Goal: Information Seeking & Learning: Learn about a topic

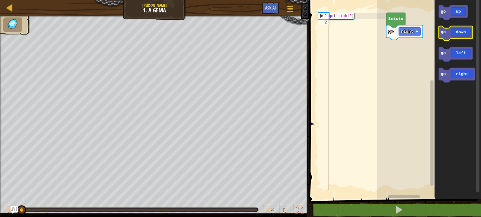
click at [453, 38] on icon "Espaço de trabalho do Blockly" at bounding box center [455, 33] width 34 height 15
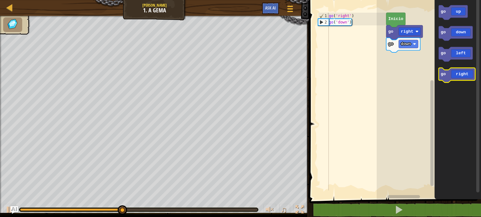
click at [458, 72] on icon "Espaço de trabalho do Blockly" at bounding box center [456, 75] width 36 height 15
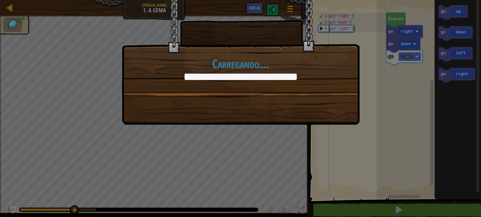
click at [463, 1] on body "Mapa Júnior 1. A [PERSON_NAME] Menu do Jogo Ask AI 1 הההההההההההההההההההההההההה…" at bounding box center [240, 0] width 481 height 1
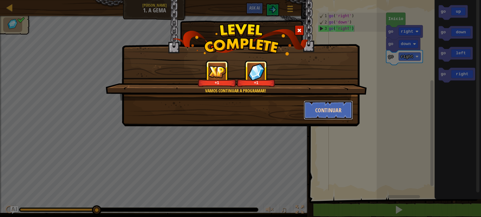
click at [317, 111] on button "Continuar" at bounding box center [328, 109] width 49 height 19
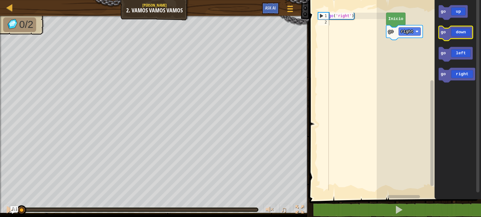
click at [456, 29] on icon "Espaço de trabalho do Blockly" at bounding box center [455, 33] width 34 height 15
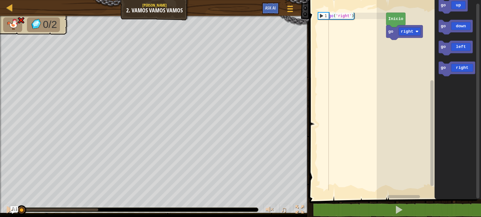
click at [0, 0] on html "Mapa Júnior 2. Vamos Vamos Vamos Menu do Jogo Ask AI 1 הההההההההההההההההההההההה…" at bounding box center [240, 0] width 481 height 0
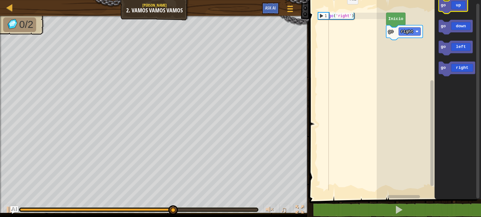
click at [462, 4] on icon "Espaço de trabalho do Blockly" at bounding box center [452, 6] width 29 height 15
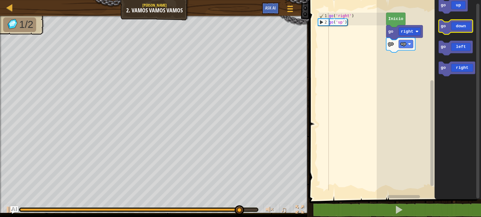
click at [456, 21] on icon "Espaço de trabalho do Blockly" at bounding box center [455, 27] width 34 height 15
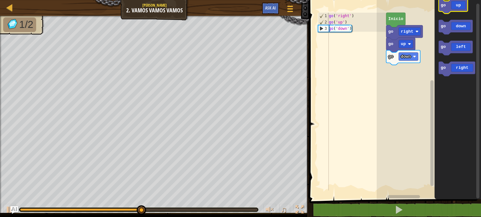
click at [464, 6] on icon "Espaço de trabalho do Blockly" at bounding box center [452, 6] width 29 height 15
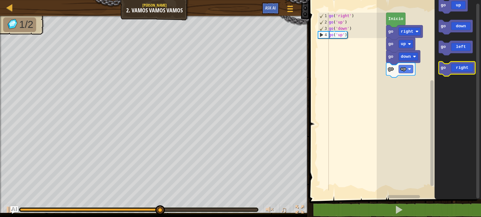
click at [457, 71] on icon "Espaço de trabalho do Blockly" at bounding box center [456, 68] width 36 height 15
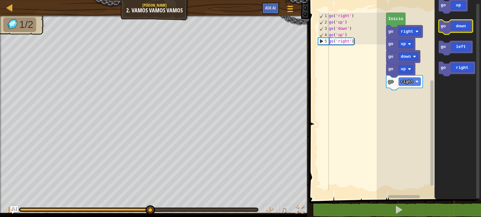
click at [463, 26] on icon "Espaço de trabalho do Blockly" at bounding box center [455, 27] width 34 height 15
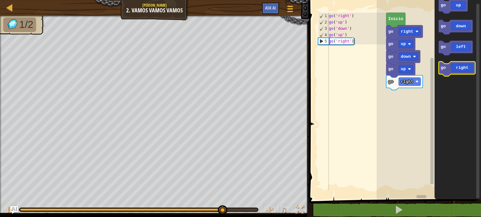
click at [466, 64] on icon "Espaço de trabalho do Blockly" at bounding box center [456, 68] width 36 height 15
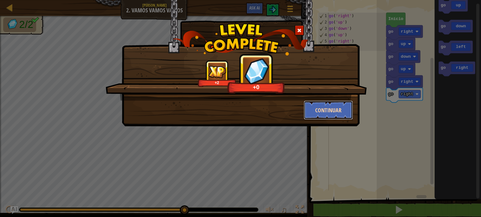
click at [321, 104] on button "Continuar" at bounding box center [328, 109] width 49 height 19
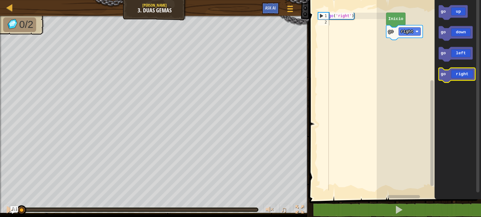
click at [467, 74] on icon "Espaço de trabalho do Blockly" at bounding box center [456, 75] width 36 height 15
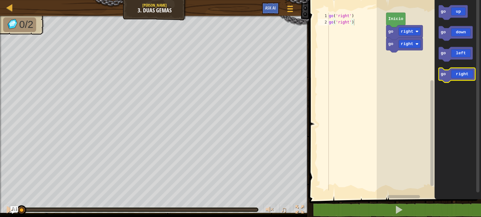
click at [467, 74] on icon "Espaço de trabalho do Blockly" at bounding box center [456, 75] width 36 height 15
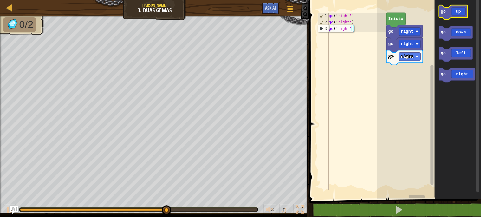
click at [456, 12] on icon "Espaço de trabalho do Blockly" at bounding box center [452, 12] width 29 height 15
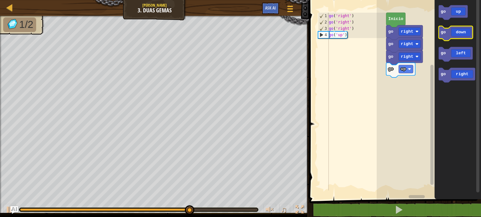
click at [459, 31] on icon "Espaço de trabalho do Blockly" at bounding box center [455, 33] width 34 height 15
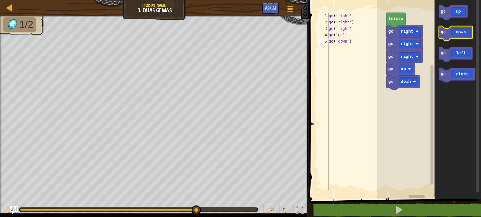
click at [459, 31] on icon "Espaço de trabalho do Blockly" at bounding box center [455, 33] width 34 height 15
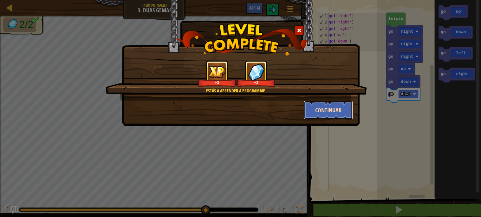
click at [349, 109] on button "Continuar" at bounding box center [328, 109] width 49 height 19
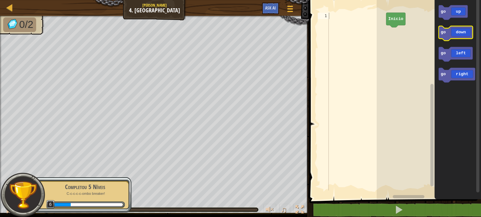
click at [461, 30] on icon "Espaço de trabalho do Blockly" at bounding box center [455, 33] width 34 height 15
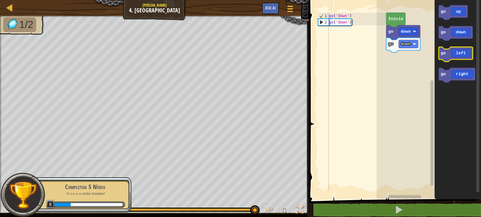
click at [454, 62] on icon "go up go down go left go right" at bounding box center [457, 98] width 47 height 202
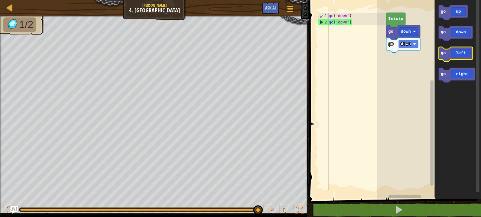
click at [456, 55] on icon "Espaço de trabalho do Blockly" at bounding box center [455, 54] width 34 height 15
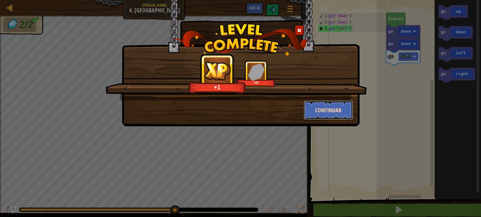
click at [336, 112] on button "Continuar" at bounding box center [328, 109] width 49 height 19
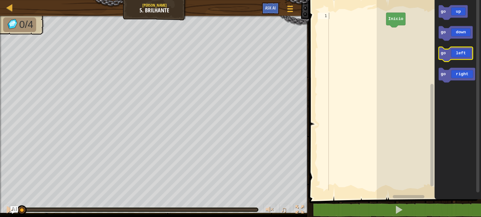
click at [458, 51] on icon "Espaço de trabalho do Blockly" at bounding box center [455, 54] width 34 height 15
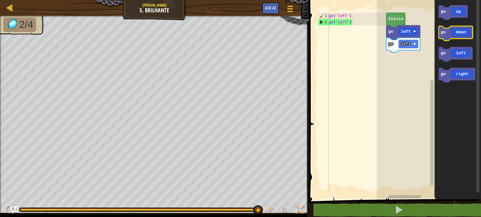
click at [444, 28] on rect "Espaço de trabalho do Blockly" at bounding box center [455, 33] width 34 height 15
click at [462, 79] on icon "Espaço de trabalho do Blockly" at bounding box center [456, 75] width 36 height 15
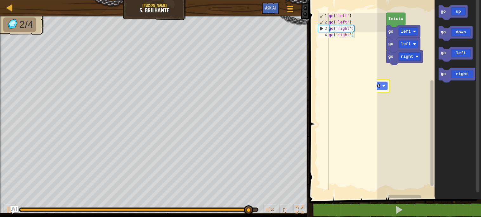
click at [366, 85] on div "1 2 3 4 go ( 'left' ) go ( 'left' ) go ( 'right' ) go ( 'right' ) ההההההההההההה…" at bounding box center [394, 111] width 174 height 217
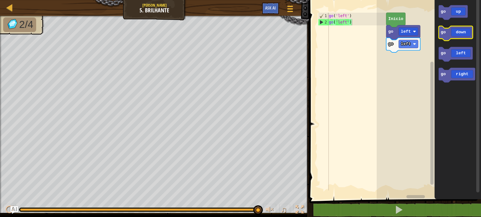
click at [454, 34] on icon "Espaço de trabalho do Blockly" at bounding box center [455, 33] width 34 height 15
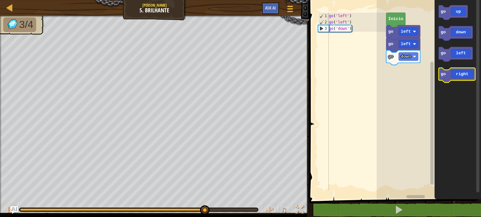
click at [459, 71] on icon "Espaço de trabalho do Blockly" at bounding box center [456, 75] width 36 height 15
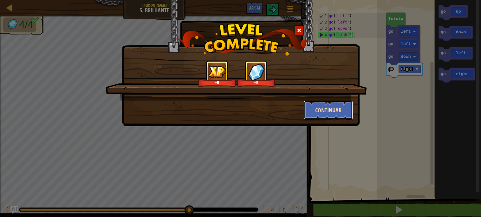
click at [331, 106] on button "Continuar" at bounding box center [328, 109] width 49 height 19
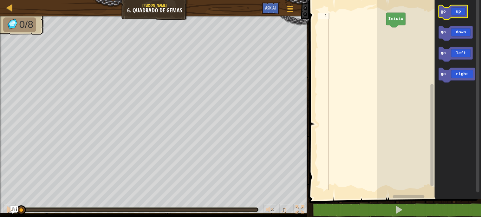
click at [460, 12] on icon "Espaço de trabalho do Blockly" at bounding box center [452, 12] width 29 height 15
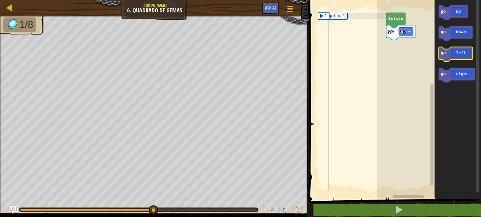
click at [468, 50] on icon "Espaço de trabalho do Blockly" at bounding box center [455, 54] width 34 height 15
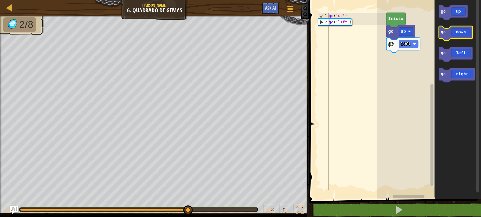
click at [456, 30] on icon "Espaço de trabalho do Blockly" at bounding box center [455, 33] width 34 height 15
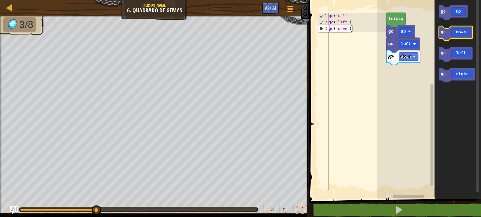
click at [458, 30] on icon "Espaço de trabalho do Blockly" at bounding box center [455, 33] width 34 height 15
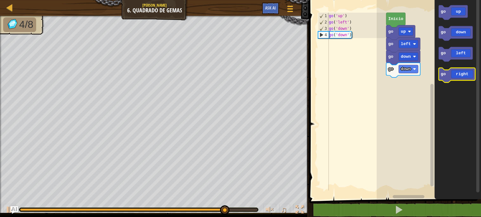
click at [449, 68] on rect "Espaço de trabalho do Blockly" at bounding box center [456, 75] width 36 height 15
click at [462, 72] on icon "Espaço de trabalho do Blockly" at bounding box center [456, 75] width 36 height 15
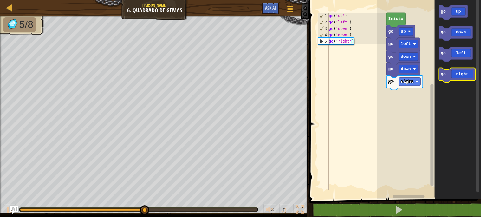
click at [462, 72] on icon "Espaço de trabalho do Blockly" at bounding box center [456, 75] width 36 height 15
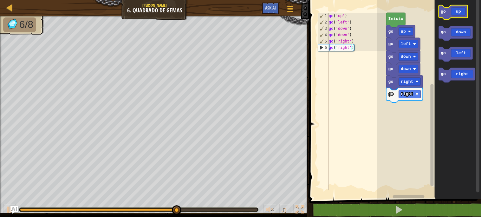
click at [447, 9] on icon "Espaço de trabalho do Blockly" at bounding box center [452, 12] width 29 height 15
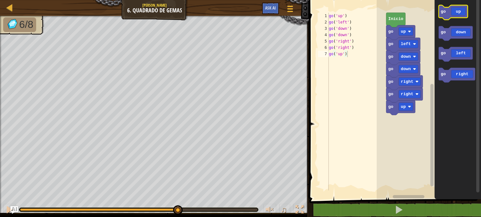
click at [446, 8] on icon "Espaço de trabalho do Blockly" at bounding box center [452, 12] width 29 height 15
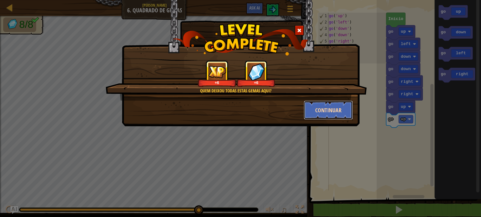
click at [317, 113] on button "Continuar" at bounding box center [328, 109] width 49 height 19
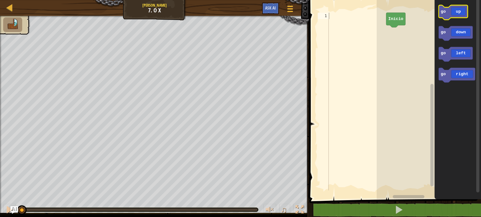
click at [464, 11] on icon "Espaço de trabalho do Blockly" at bounding box center [452, 12] width 29 height 15
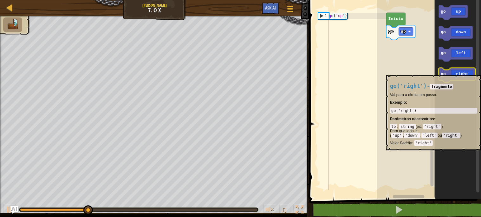
click at [464, 72] on icon "Espaço de trabalho do Blockly" at bounding box center [456, 75] width 36 height 15
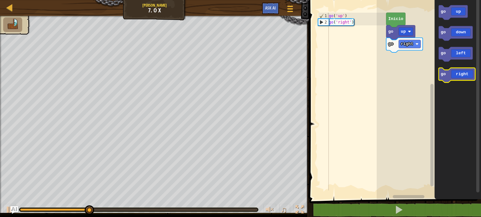
click at [464, 72] on icon "Espaço de trabalho do Blockly" at bounding box center [456, 75] width 36 height 15
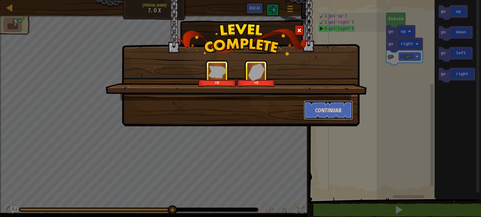
click at [342, 113] on button "Continuar" at bounding box center [328, 109] width 49 height 19
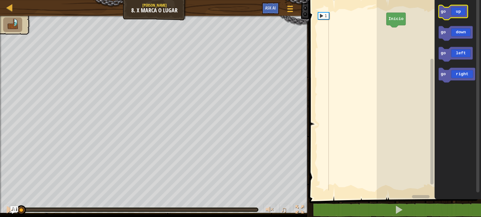
click at [455, 11] on icon "Espaço de trabalho do Blockly" at bounding box center [452, 12] width 29 height 15
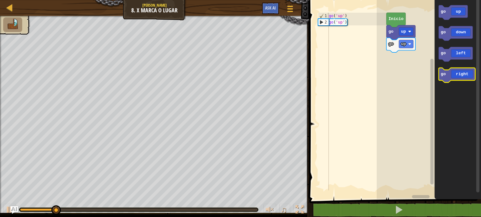
click at [454, 70] on icon "Espaço de trabalho do Blockly" at bounding box center [456, 75] width 36 height 15
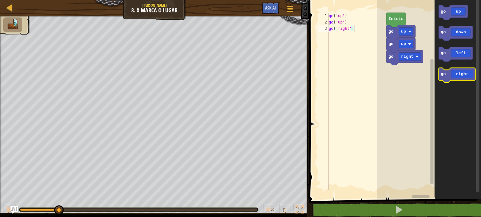
click at [455, 70] on icon "Espaço de trabalho do Blockly" at bounding box center [456, 75] width 36 height 15
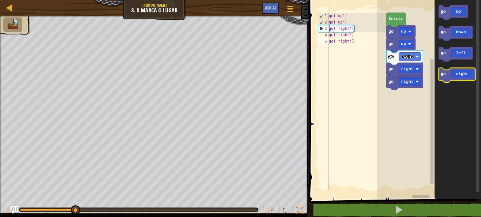
click at [453, 75] on icon "Espaço de trabalho do Blockly" at bounding box center [456, 75] width 36 height 15
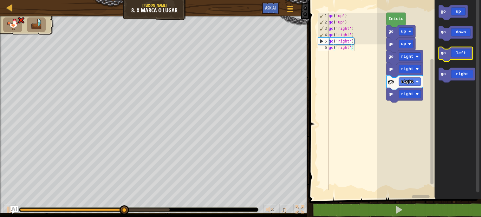
click at [465, 55] on icon "Espaço de trabalho do Blockly" at bounding box center [455, 54] width 34 height 15
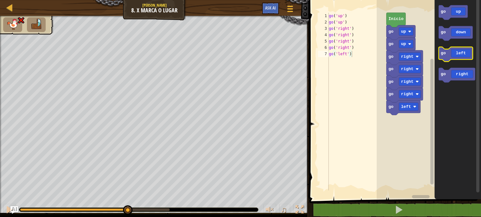
click at [465, 55] on icon "Espaço de trabalho do Blockly" at bounding box center [455, 54] width 34 height 15
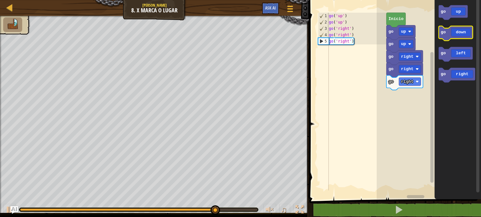
click at [453, 30] on icon "Espaço de trabalho do Blockly" at bounding box center [455, 33] width 34 height 15
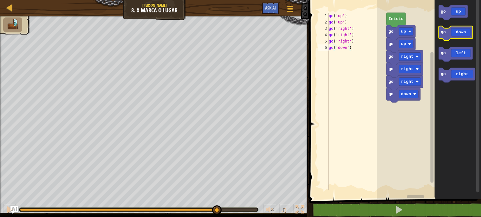
click at [453, 30] on icon "Espaço de trabalho do Blockly" at bounding box center [455, 33] width 34 height 15
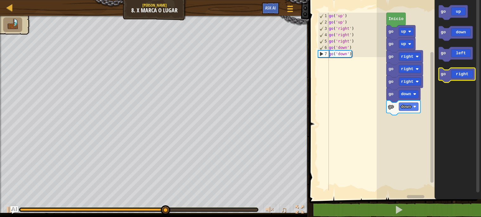
click at [453, 73] on icon "Espaço de trabalho do Blockly" at bounding box center [456, 75] width 36 height 15
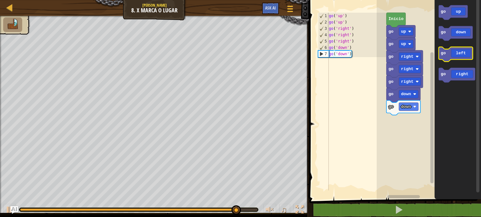
click at [453, 55] on icon "Espaço de trabalho do Blockly" at bounding box center [455, 54] width 34 height 15
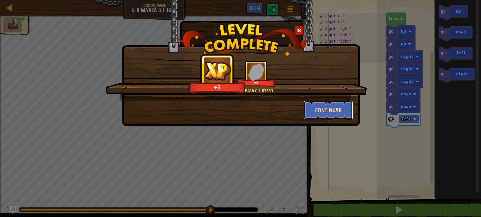
click at [344, 104] on button "Continuar" at bounding box center [328, 109] width 49 height 19
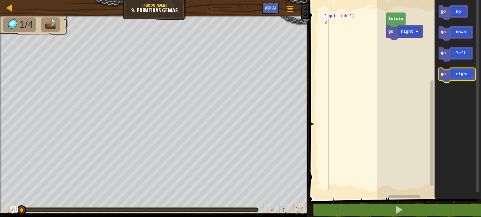
click at [462, 76] on icon "Espaço de trabalho do Blockly" at bounding box center [456, 75] width 36 height 15
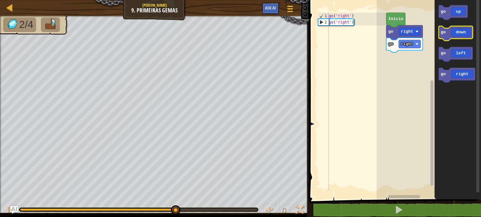
click at [452, 35] on icon "Espaço de trabalho do Blockly" at bounding box center [455, 33] width 34 height 15
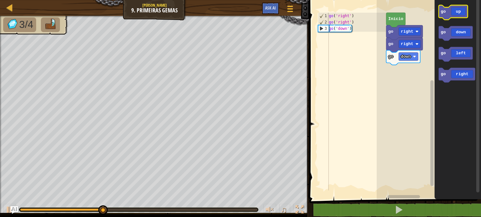
click at [457, 10] on icon "Espaço de trabalho do Blockly" at bounding box center [452, 12] width 29 height 15
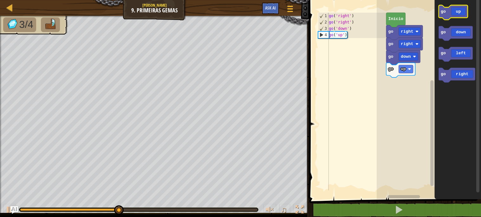
click at [457, 10] on icon "Espaço de trabalho do Blockly" at bounding box center [452, 12] width 29 height 15
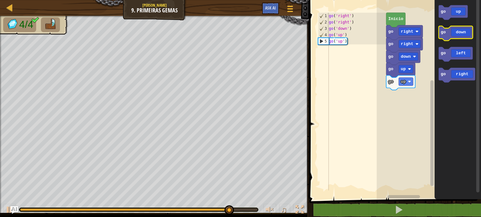
click at [464, 30] on icon "Espaço de trabalho do Blockly" at bounding box center [455, 33] width 34 height 15
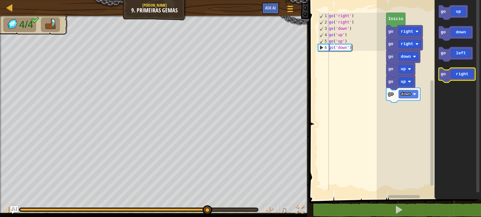
click at [459, 76] on icon "Espaço de trabalho do Blockly" at bounding box center [456, 75] width 36 height 15
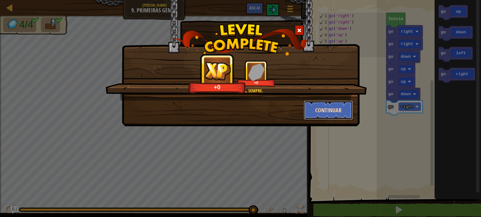
click at [337, 106] on button "Continuar" at bounding box center [328, 109] width 49 height 19
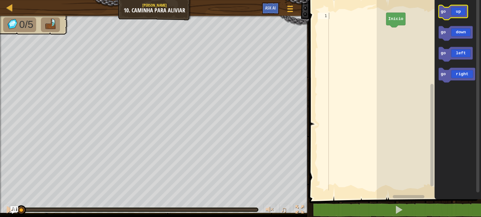
click at [461, 15] on icon "Espaço de trabalho do Blockly" at bounding box center [452, 12] width 29 height 15
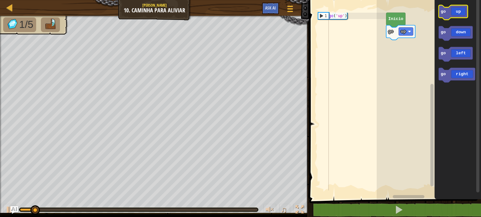
click at [461, 15] on icon "Espaço de trabalho do Blockly" at bounding box center [452, 12] width 29 height 15
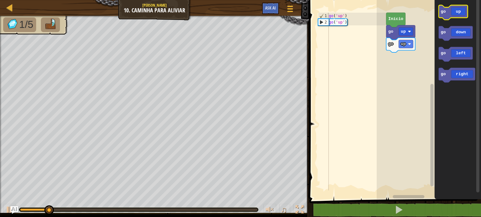
click at [461, 15] on icon "Espaço de trabalho do Blockly" at bounding box center [452, 12] width 29 height 15
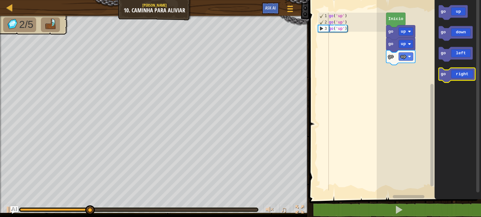
click at [465, 71] on icon "Espaço de trabalho do Blockly" at bounding box center [456, 75] width 36 height 15
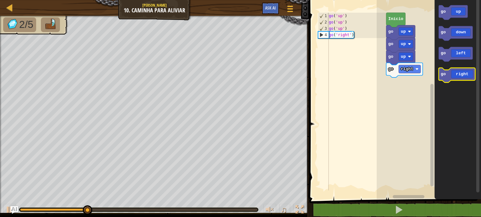
click at [465, 71] on icon "Espaço de trabalho do Blockly" at bounding box center [456, 75] width 36 height 15
click at [463, 74] on icon "Espaço de trabalho do Blockly" at bounding box center [456, 75] width 36 height 15
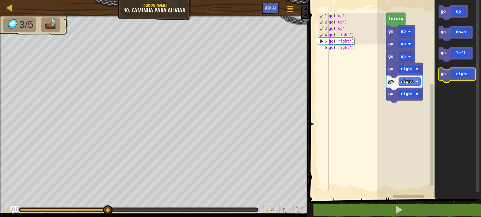
click at [463, 74] on icon "Espaço de trabalho do Blockly" at bounding box center [456, 75] width 36 height 15
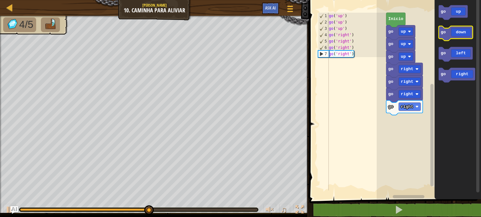
click at [459, 30] on icon "Espaço de trabalho do Blockly" at bounding box center [455, 33] width 34 height 15
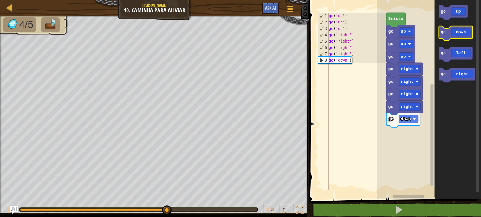
click at [459, 30] on icon "Espaço de trabalho do Blockly" at bounding box center [455, 33] width 34 height 15
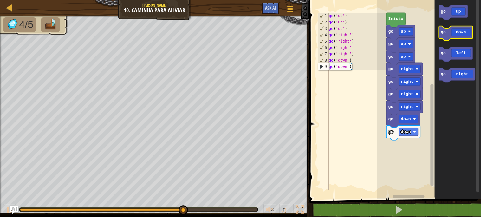
click at [459, 30] on icon "Espaço de trabalho do Blockly" at bounding box center [455, 33] width 34 height 15
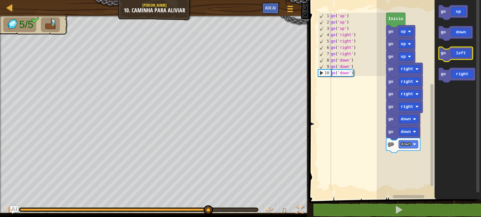
click at [464, 57] on icon "Espaço de trabalho do Blockly" at bounding box center [455, 54] width 34 height 15
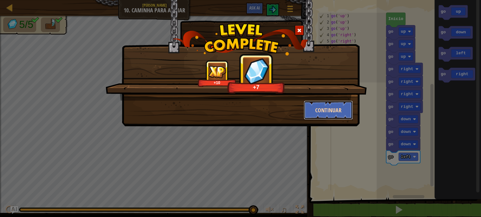
click at [322, 113] on button "Continuar" at bounding box center [328, 109] width 49 height 19
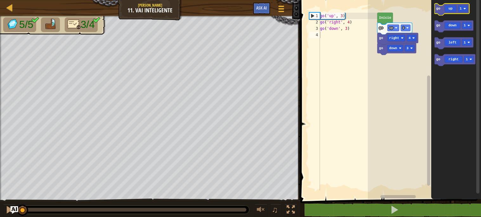
click at [451, 10] on icon "Espaço de trabalho do Blockly" at bounding box center [451, 9] width 35 height 12
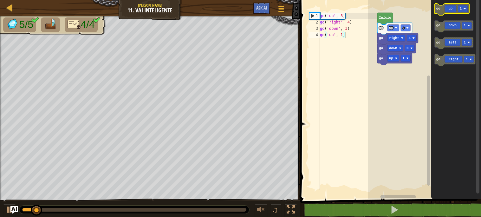
click at [451, 10] on icon "Espaço de trabalho do Blockly" at bounding box center [451, 9] width 35 height 12
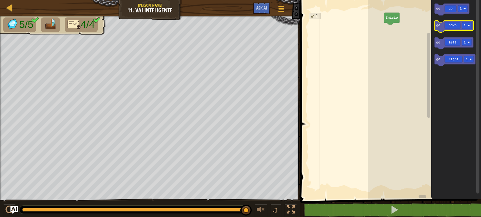
click at [454, 28] on icon "Espaço de trabalho do Blockly" at bounding box center [453, 27] width 39 height 12
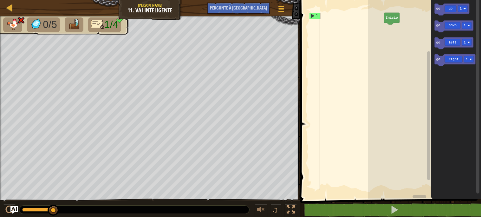
click at [388, 71] on rect "Espaço de trabalho do Blockly" at bounding box center [424, 98] width 113 height 202
click at [405, 53] on rect "Espaço de trabalho do Blockly" at bounding box center [424, 98] width 113 height 202
click at [396, 78] on rect "Espaço de trabalho do Blockly" at bounding box center [424, 98] width 113 height 202
click at [404, 47] on rect "Espaço de trabalho do Blockly" at bounding box center [424, 98] width 113 height 202
click at [385, 75] on rect "Espaço de trabalho do Blockly" at bounding box center [424, 98] width 113 height 202
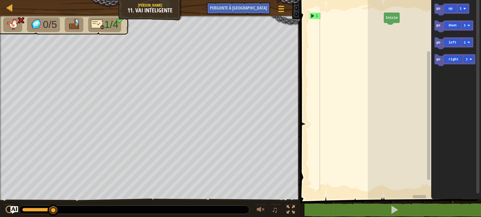
click at [410, 41] on rect "Espaço de trabalho do Blockly" at bounding box center [424, 98] width 113 height 202
click at [445, 11] on icon "Espaço de trabalho do Blockly" at bounding box center [451, 9] width 35 height 12
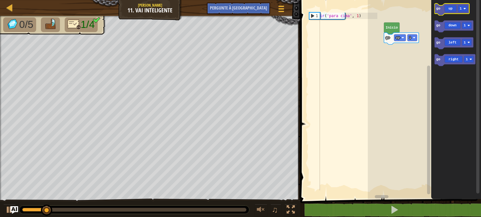
click at [445, 11] on icon "Espaço de trabalho do Blockly" at bounding box center [451, 9] width 35 height 12
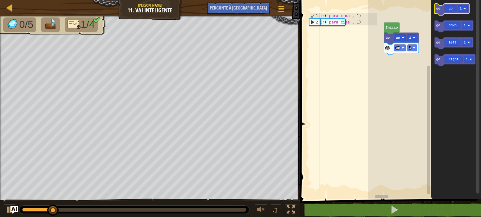
click at [444, 10] on icon "Espaço de trabalho do Blockly" at bounding box center [451, 9] width 35 height 12
